Goal: Information Seeking & Learning: Learn about a topic

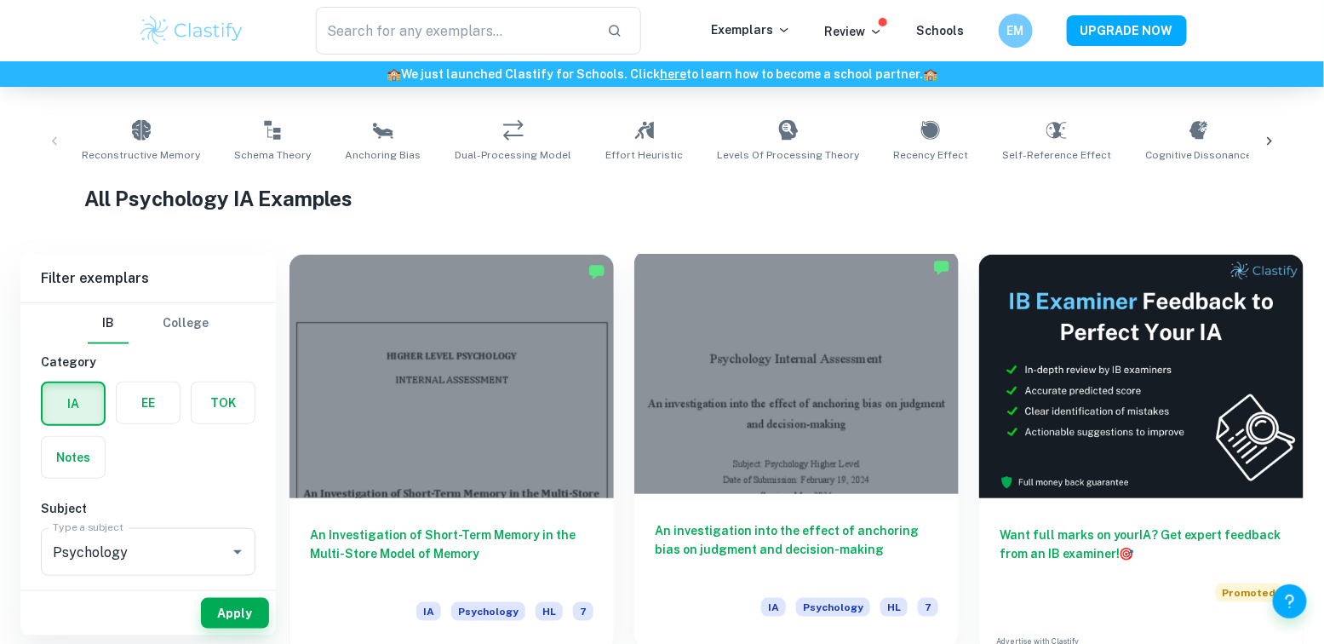
scroll to position [319, 0]
click at [760, 545] on h6 "An investigation into the effect of anchoring bias on judgment and decision-mak…" at bounding box center [797, 549] width 284 height 56
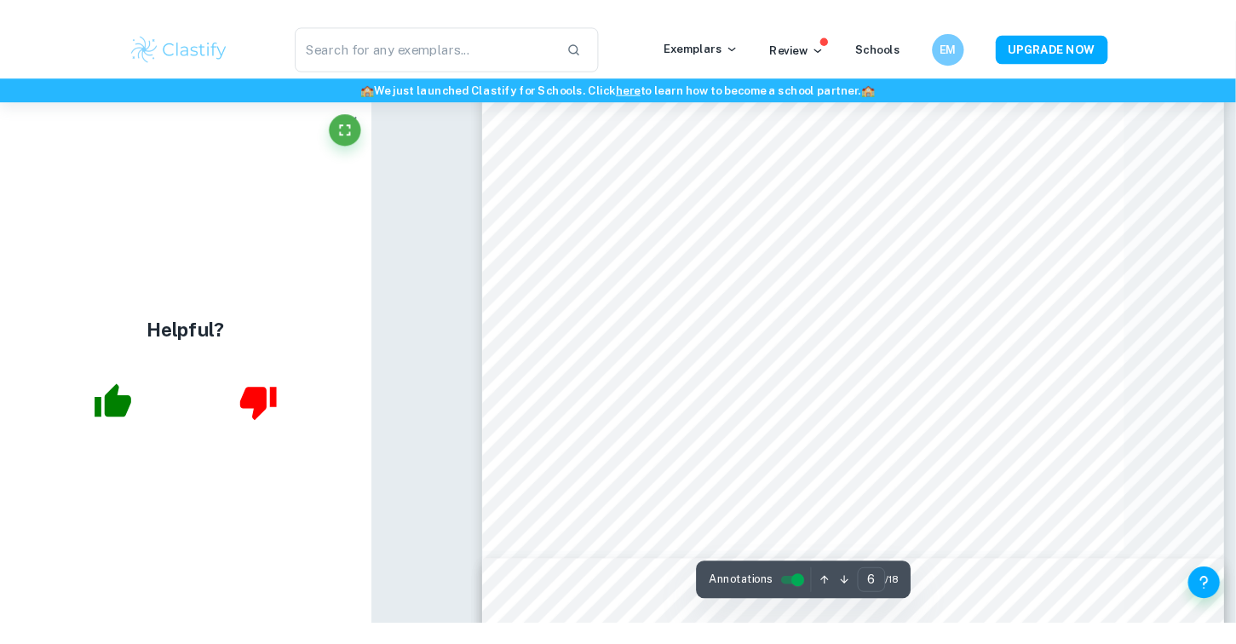
scroll to position [4785, 0]
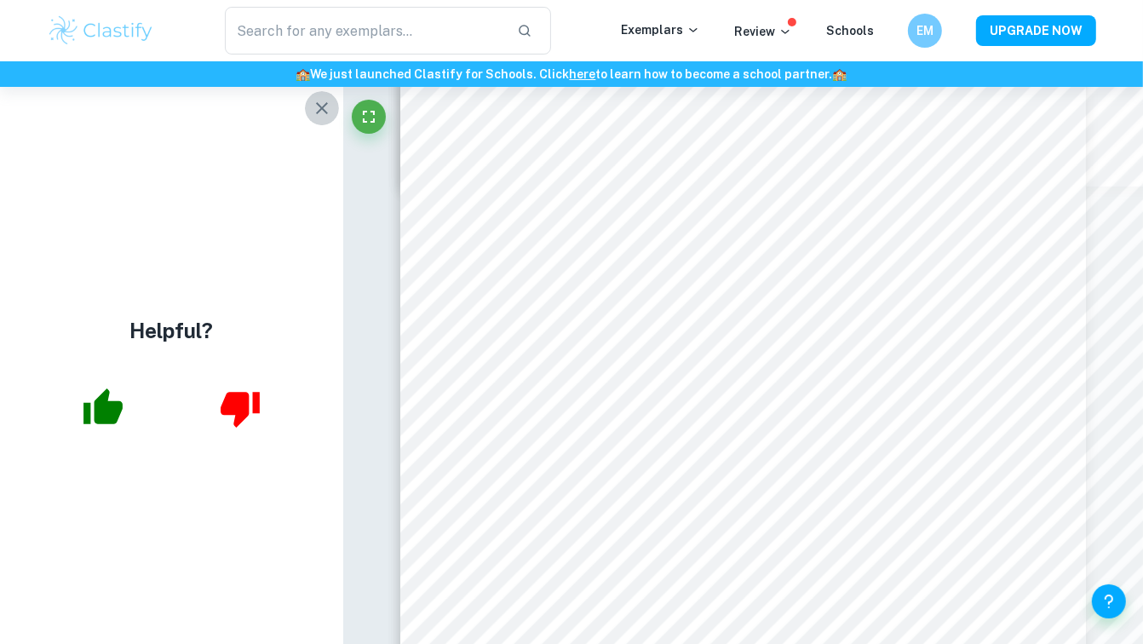
click at [318, 106] on icon "button" at bounding box center [322, 108] width 20 height 20
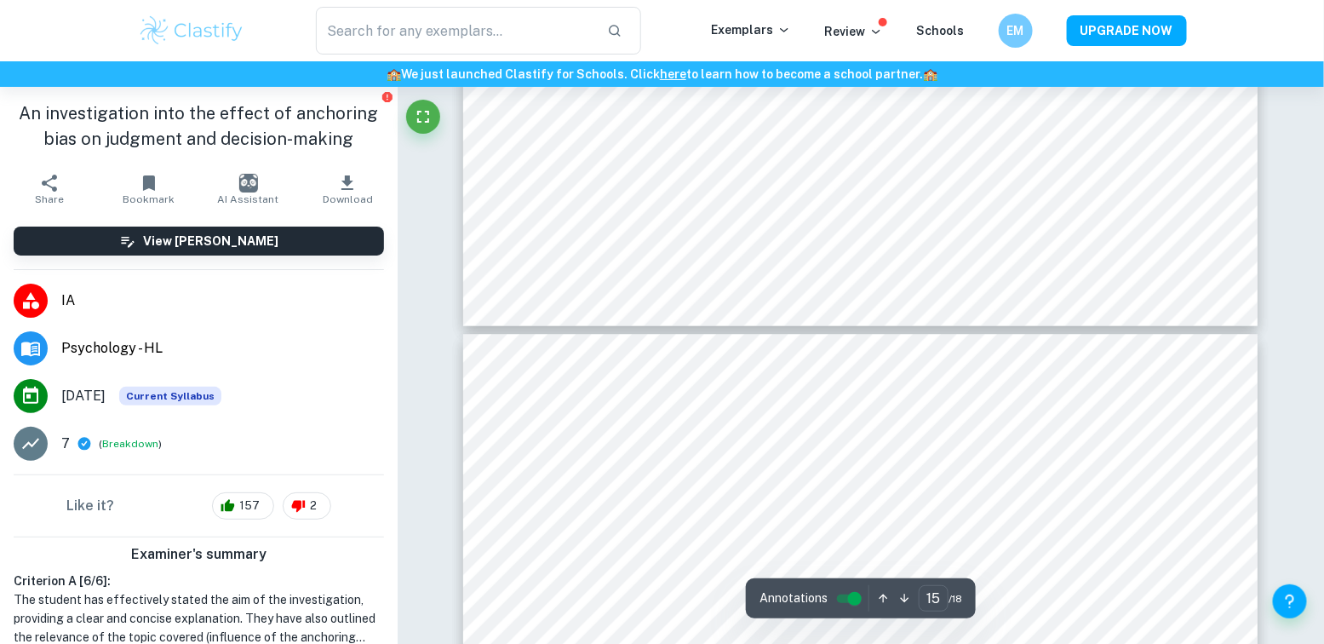
scroll to position [15825, 0]
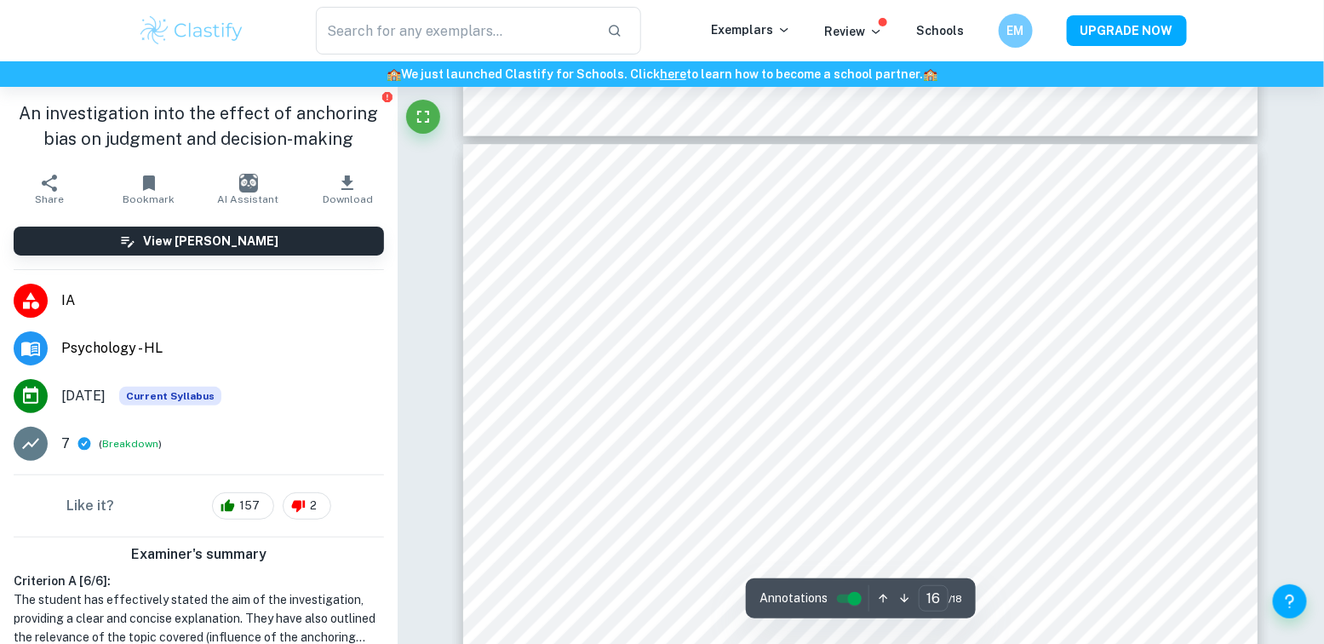
type input "15"
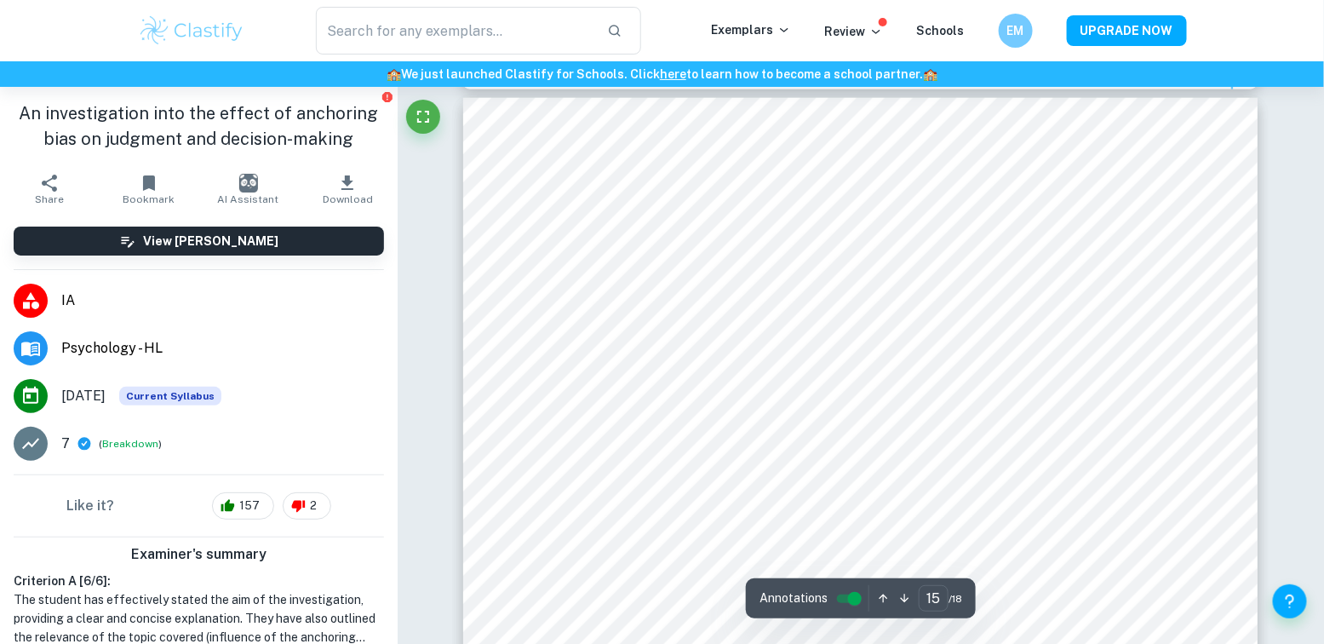
scroll to position [15029, 0]
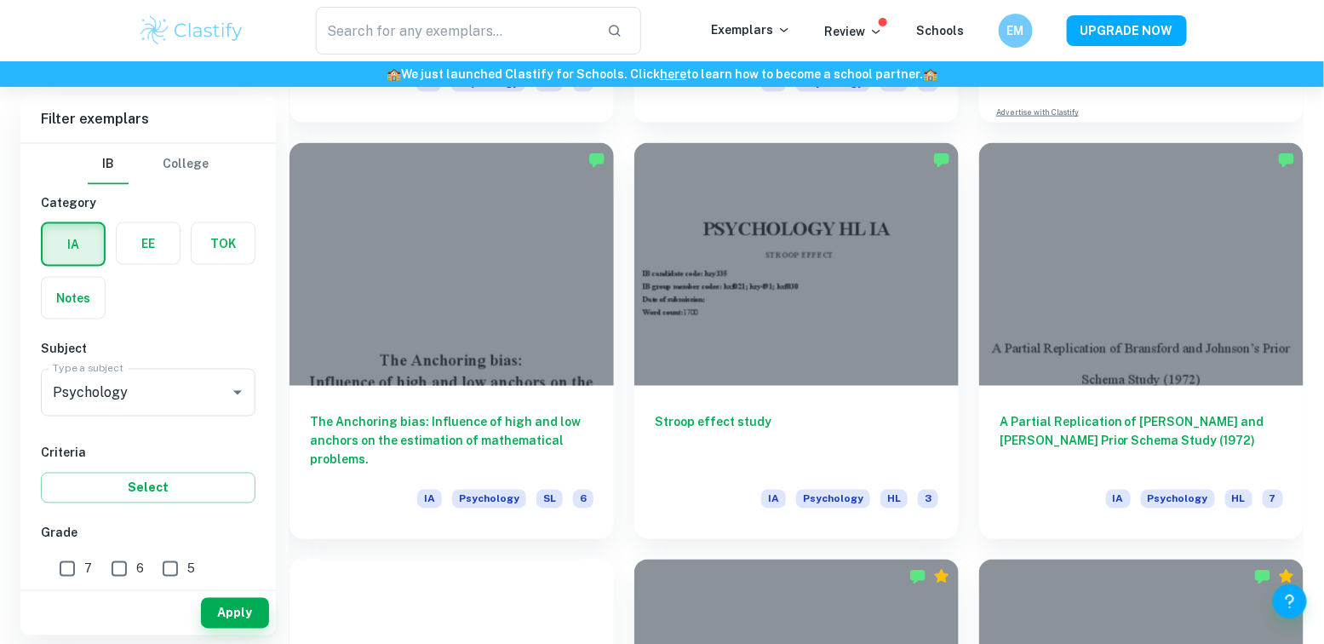
scroll to position [850, 0]
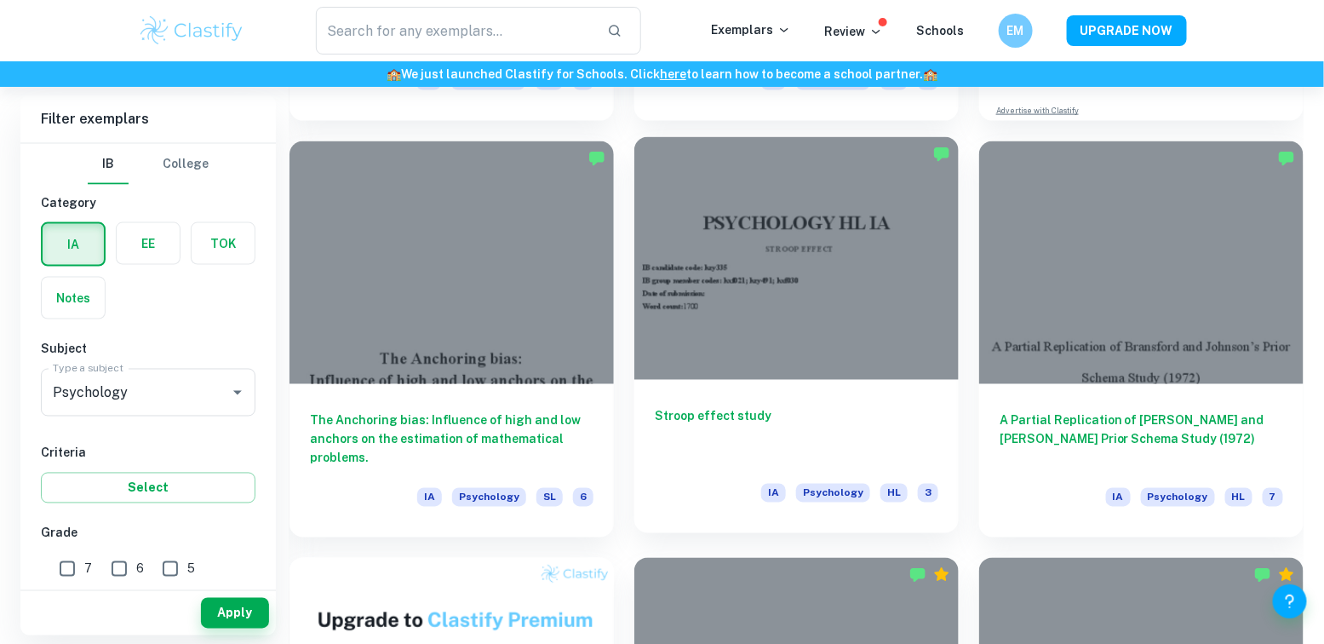
click at [705, 416] on h6 "Stroop effect study" at bounding box center [797, 435] width 284 height 56
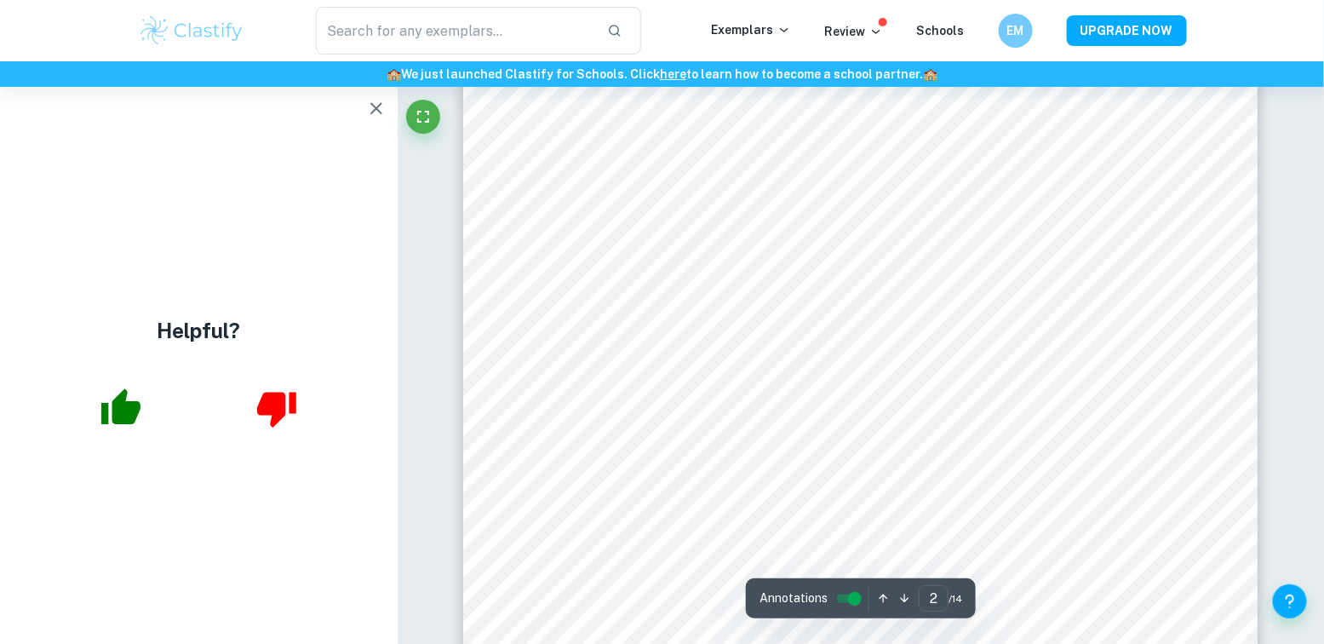
scroll to position [1534, 0]
type input "3"
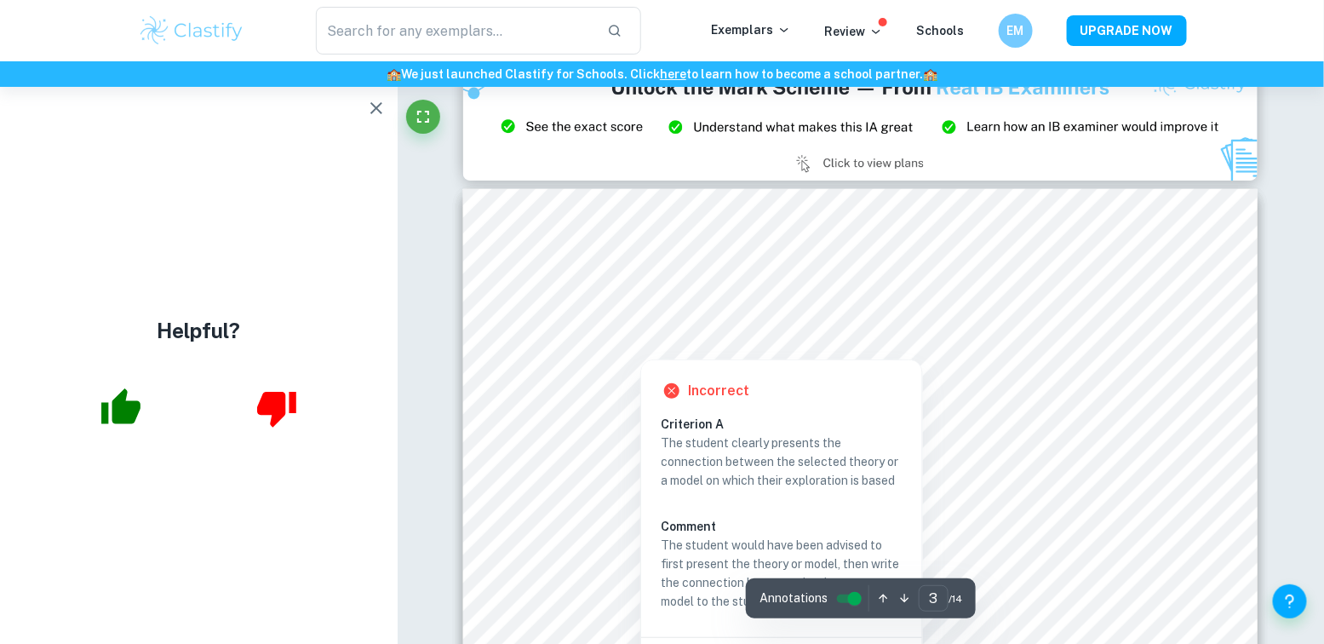
scroll to position [2467, 0]
